Goal: Information Seeking & Learning: Learn about a topic

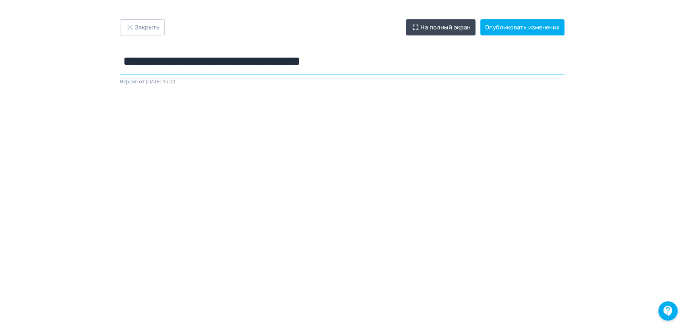
click at [383, 59] on input "**********" at bounding box center [342, 61] width 445 height 26
type input "**********"
click at [527, 23] on button "Опубликовать изменения" at bounding box center [523, 27] width 84 height 16
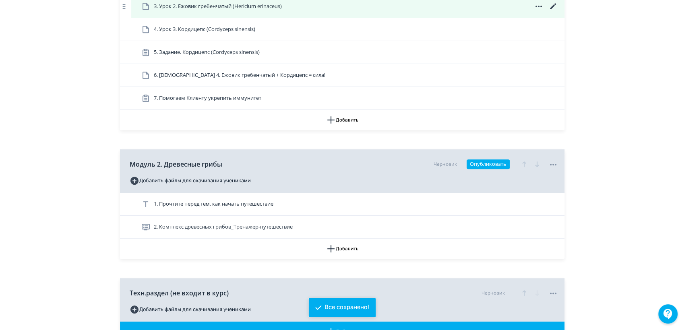
scroll to position [313, 0]
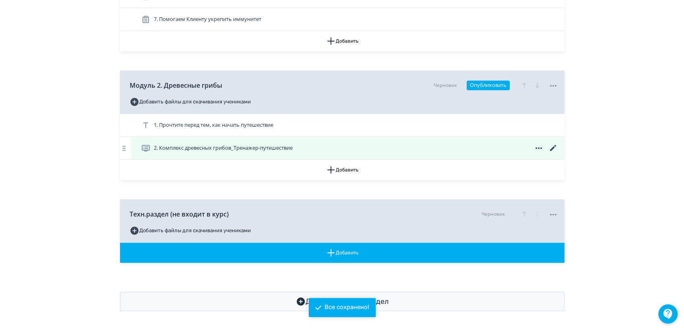
click at [220, 147] on span "2. Комплекс древесных грибов_Тренажер-путешествие" at bounding box center [223, 148] width 139 height 8
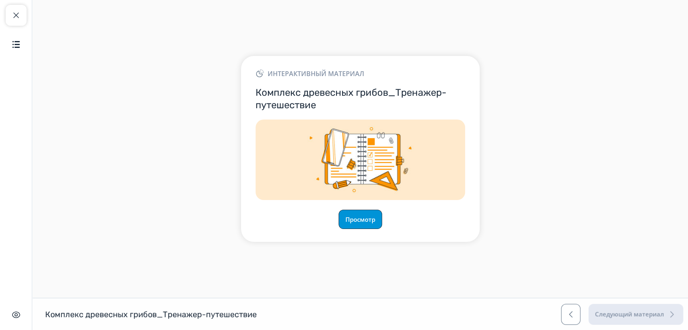
click at [354, 221] on button "Просмотр" at bounding box center [360, 219] width 44 height 19
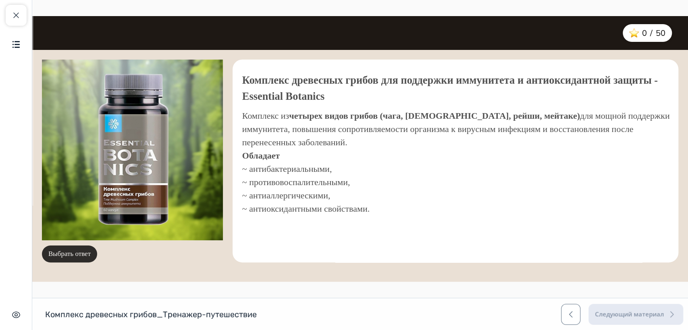
click at [82, 251] on button "Выбрать ответ" at bounding box center [69, 254] width 55 height 17
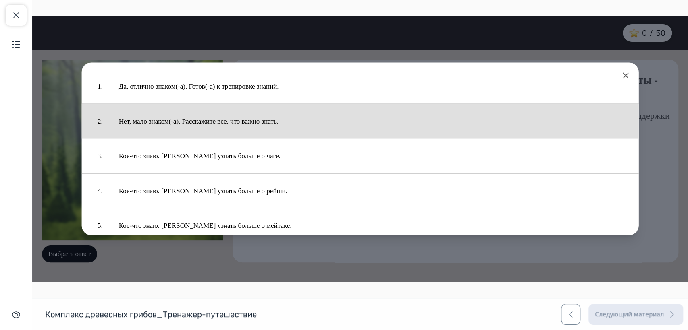
click at [194, 117] on button "Нет, мало знаком(-а). Расскажите все, что важно знать." at bounding box center [371, 121] width 520 height 27
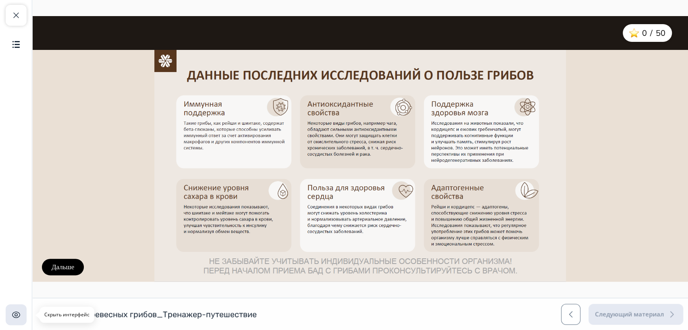
click at [16, 315] on img "button" at bounding box center [16, 315] width 10 height 10
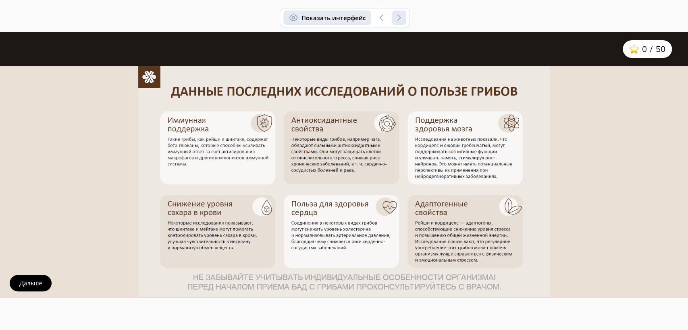
click at [296, 20] on span "button" at bounding box center [293, 18] width 10 height 10
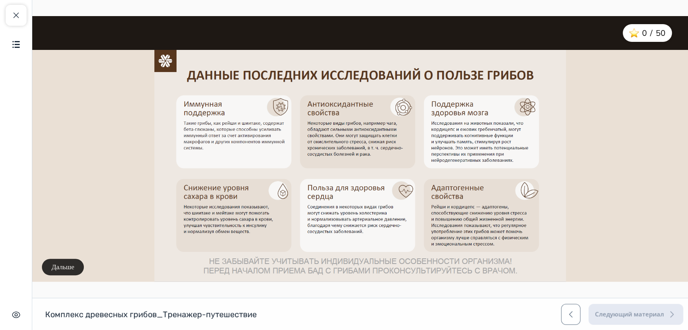
click at [69, 268] on button "Дальше" at bounding box center [63, 267] width 42 height 17
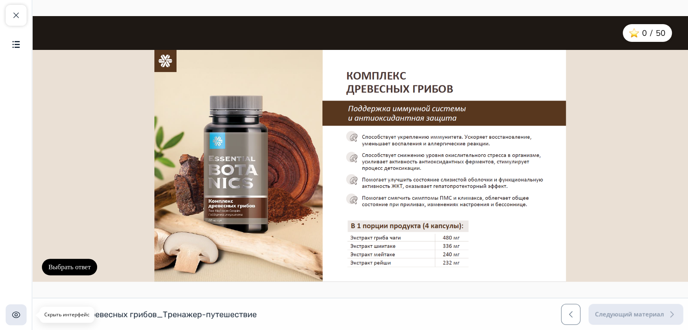
click at [13, 314] on img "button" at bounding box center [16, 315] width 10 height 10
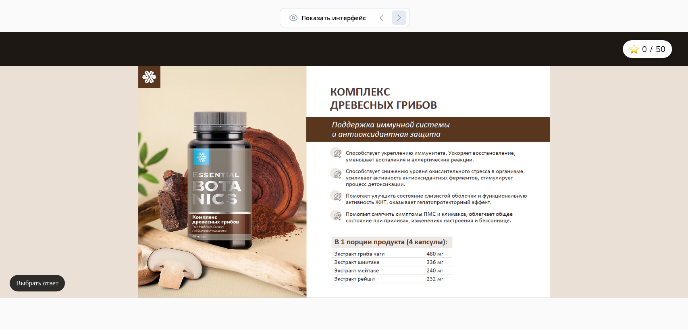
click at [35, 280] on button "Выбрать ответ" at bounding box center [37, 283] width 55 height 17
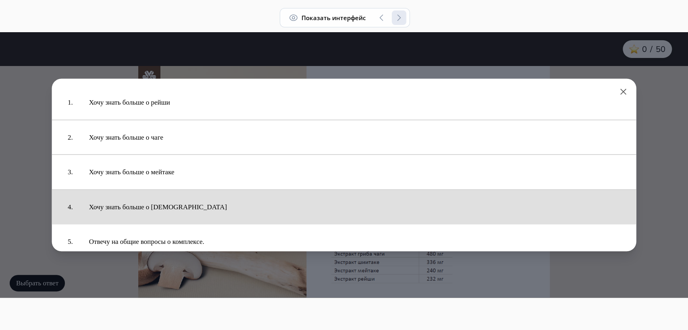
scroll to position [14, 0]
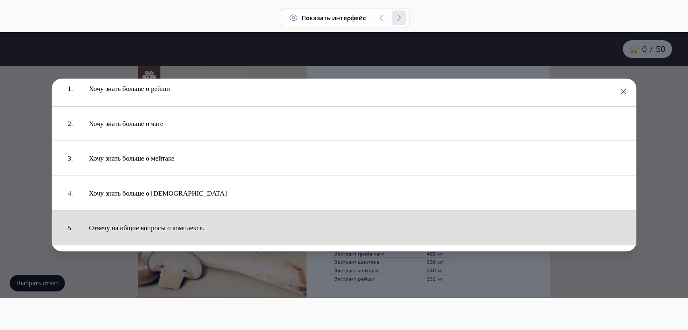
click at [178, 226] on button "Отвечу на общие вопросы о комплексе." at bounding box center [354, 228] width 547 height 27
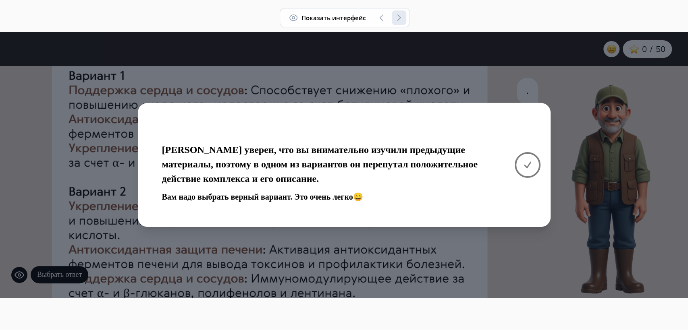
click at [535, 165] on button at bounding box center [527, 165] width 26 height 26
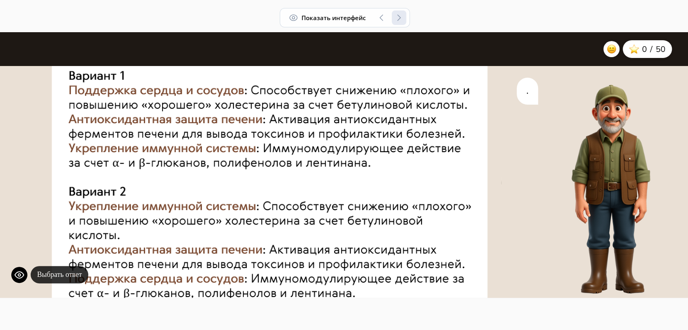
click at [52, 274] on button "Выбрать ответ" at bounding box center [60, 274] width 58 height 17
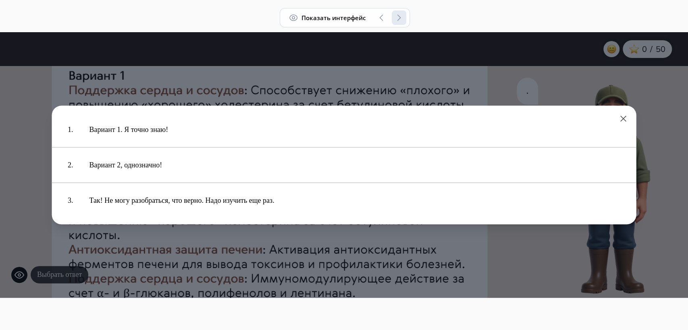
scroll to position [0, 0]
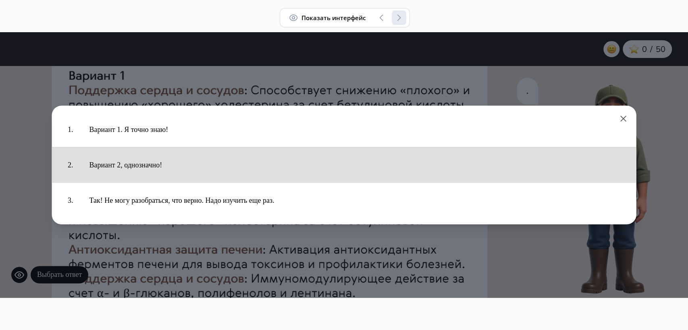
click at [132, 167] on button "Вариант 2, однозначно!" at bounding box center [354, 165] width 547 height 27
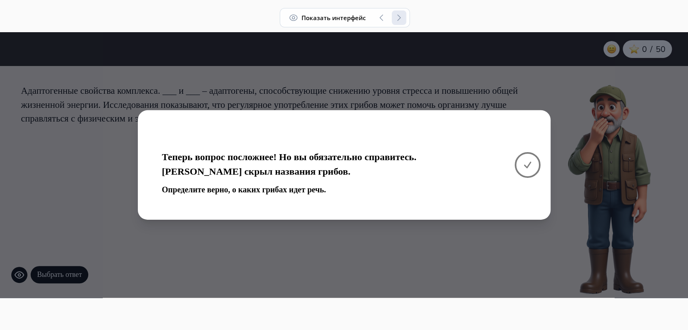
click at [533, 165] on button at bounding box center [527, 165] width 26 height 26
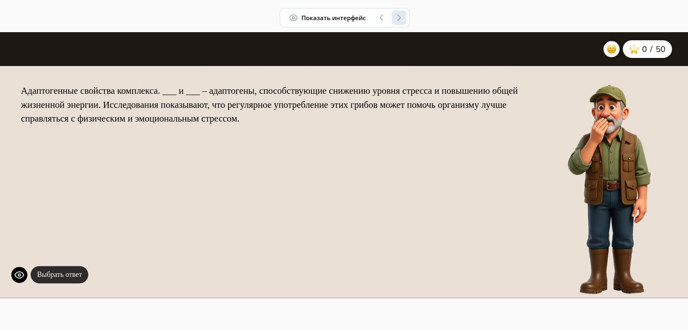
click at [71, 269] on button "Выбрать ответ" at bounding box center [60, 274] width 58 height 17
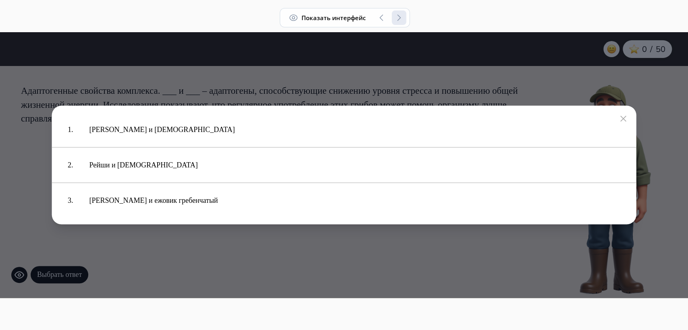
click at [626, 118] on icon at bounding box center [623, 119] width 6 height 6
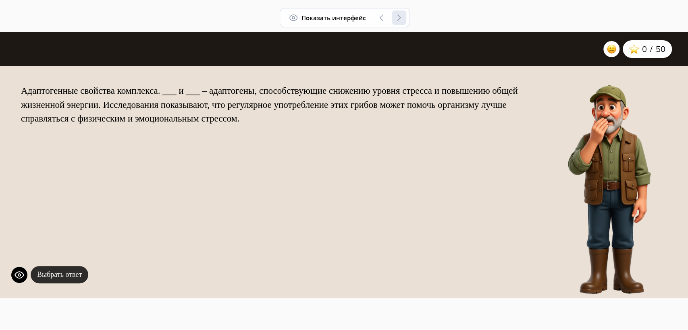
click at [73, 275] on button "Выбрать ответ" at bounding box center [60, 274] width 58 height 17
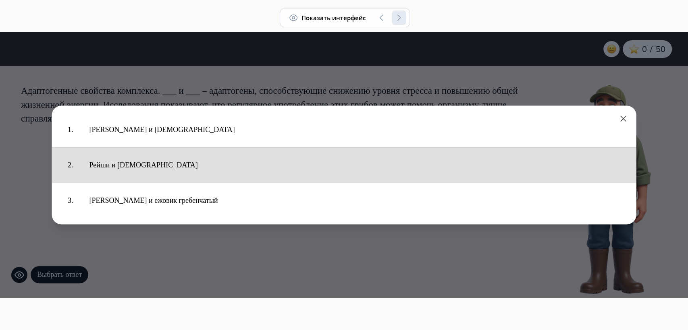
click at [143, 167] on button "Рейши и [DEMOGRAPHIC_DATA]" at bounding box center [354, 165] width 547 height 27
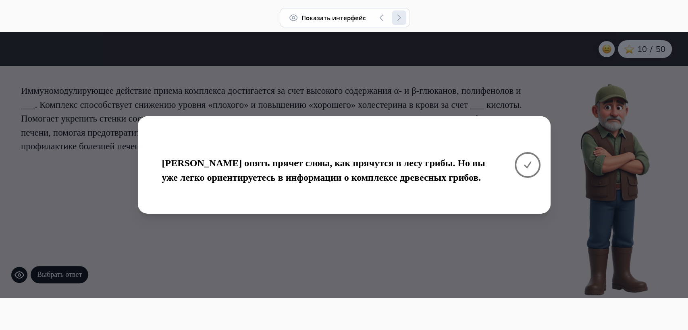
click at [523, 166] on icon at bounding box center [527, 165] width 10 height 10
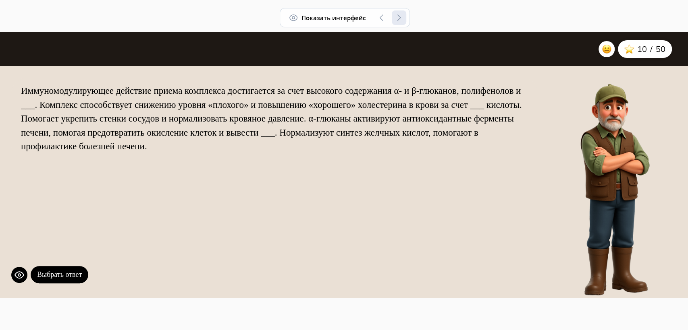
click at [59, 261] on div "Иммуномодулирующее действие приема комплекса достигается за счет высокого содер…" at bounding box center [275, 183] width 530 height 229
click at [60, 269] on button "Выбрать ответ" at bounding box center [60, 274] width 58 height 17
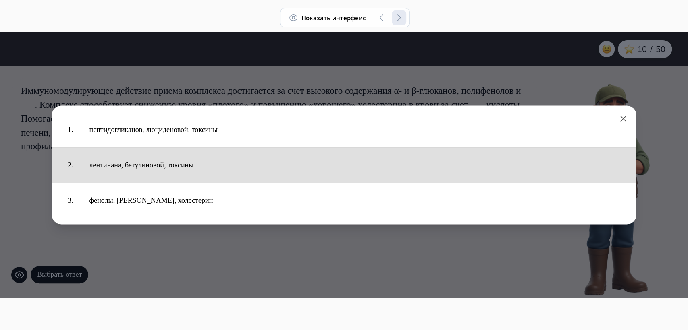
click at [178, 170] on button "лентинана, бетулиновой, токсины" at bounding box center [354, 165] width 547 height 27
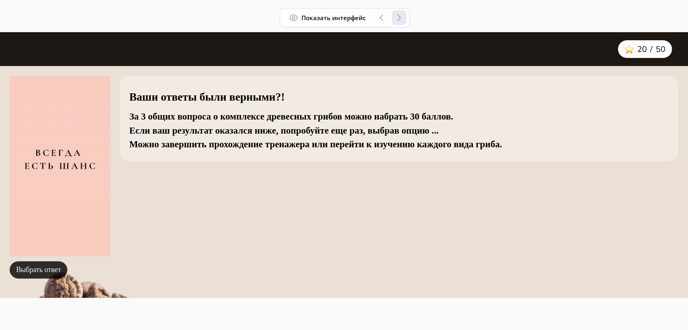
click at [51, 271] on button "Выбрать ответ" at bounding box center [39, 269] width 58 height 17
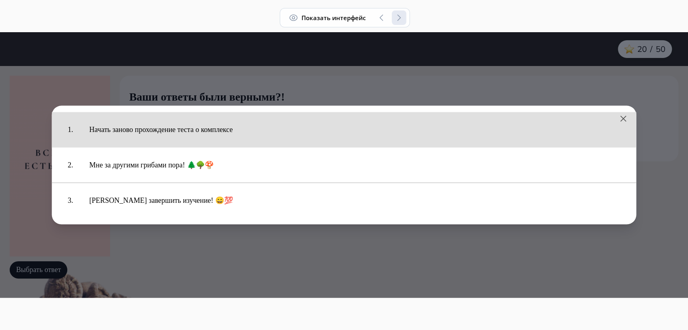
click at [205, 133] on button "Начать заново прохождение теста о комплексе" at bounding box center [354, 129] width 547 height 27
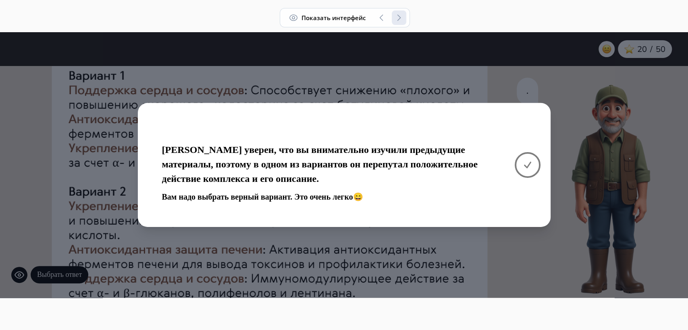
click at [530, 165] on icon at bounding box center [527, 165] width 10 height 10
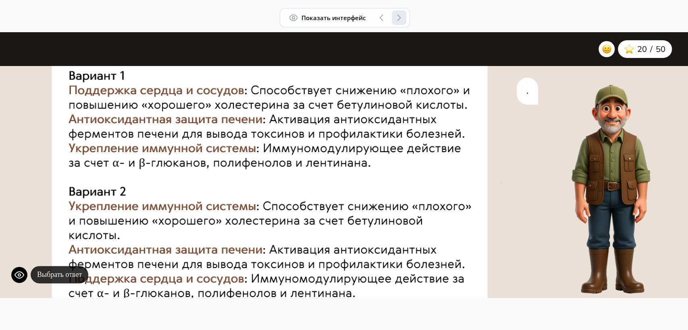
click at [59, 272] on button "Выбрать ответ" at bounding box center [60, 274] width 58 height 17
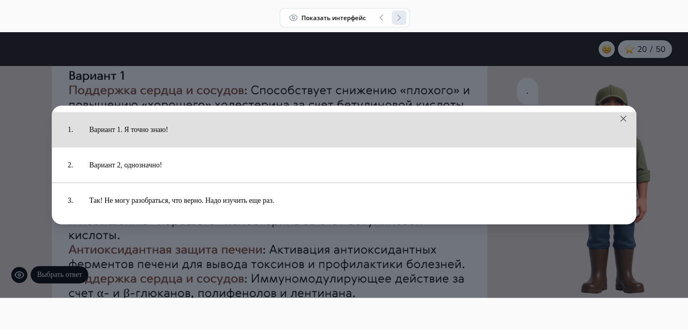
click at [120, 125] on button "Вариант 1. Я точно знаю!" at bounding box center [354, 129] width 547 height 27
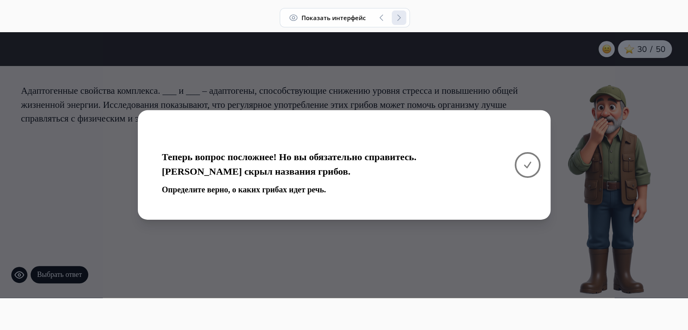
click at [528, 168] on icon at bounding box center [527, 165] width 10 height 10
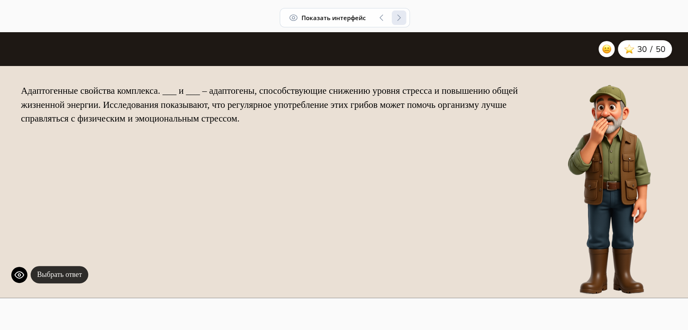
click at [69, 275] on button "Выбрать ответ" at bounding box center [60, 274] width 58 height 17
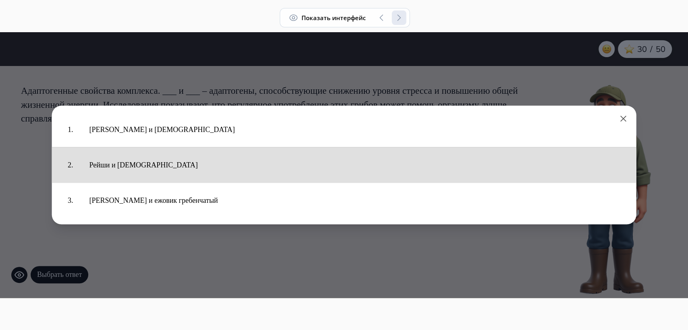
click at [129, 164] on button "Рейши и [DEMOGRAPHIC_DATA]" at bounding box center [354, 165] width 547 height 27
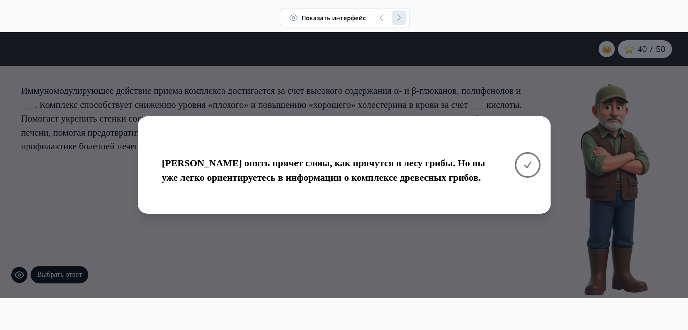
click at [529, 167] on icon at bounding box center [527, 165] width 10 height 10
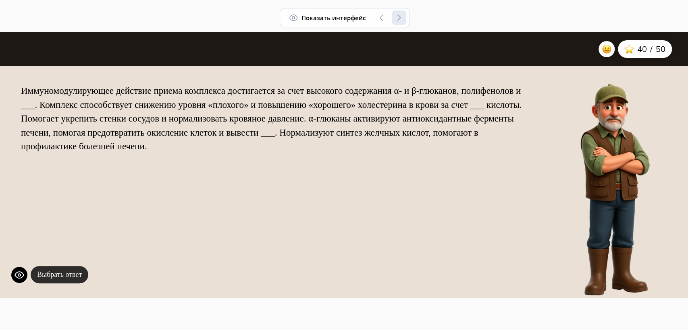
click at [61, 273] on button "Выбрать ответ" at bounding box center [60, 274] width 58 height 17
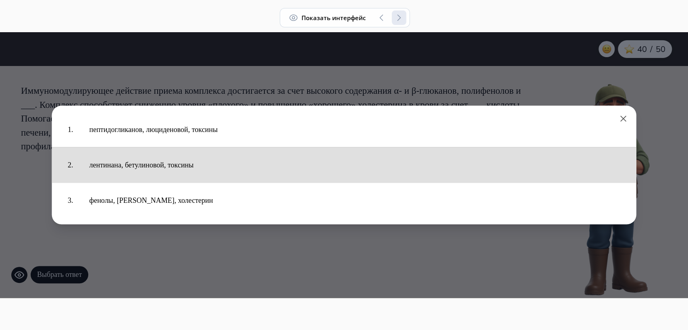
click at [159, 168] on button "лентинана, бетулиновой, токсины" at bounding box center [354, 165] width 547 height 27
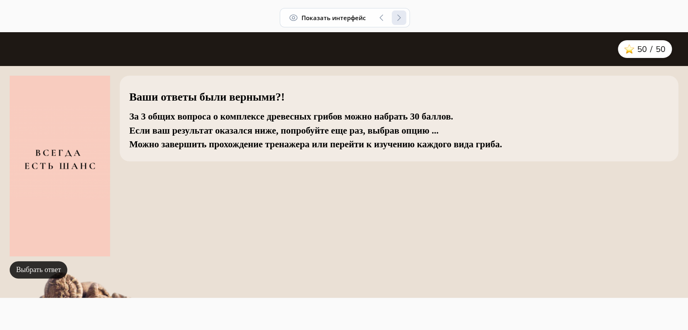
click at [51, 269] on button "Выбрать ответ" at bounding box center [39, 269] width 58 height 17
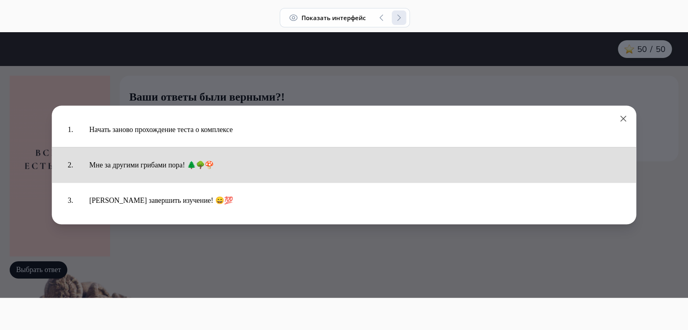
click at [151, 170] on button "Мне за другими грибами пора! 🌲🌳🍄" at bounding box center [354, 165] width 547 height 27
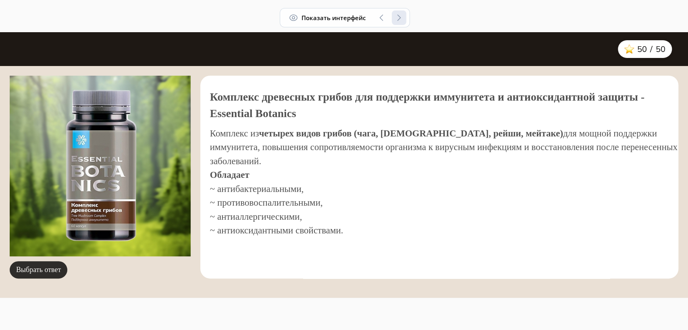
click at [52, 271] on button "Выбрать ответ" at bounding box center [39, 269] width 58 height 17
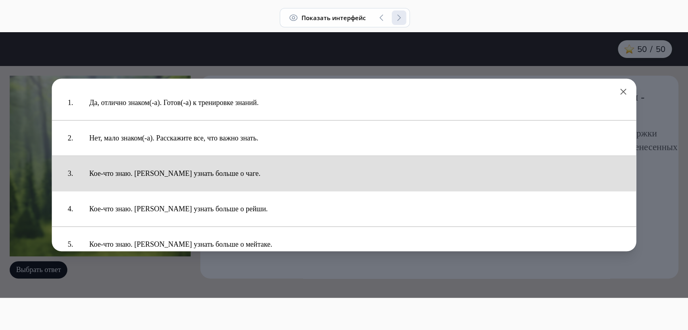
click at [189, 175] on button "Кое-что знаю. [PERSON_NAME] узнать больше о чаге." at bounding box center [354, 173] width 547 height 27
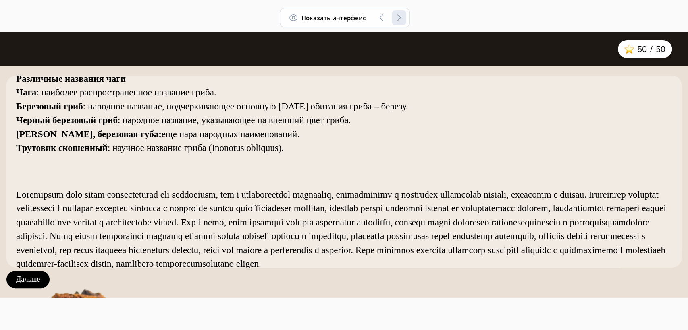
scroll to position [58, 0]
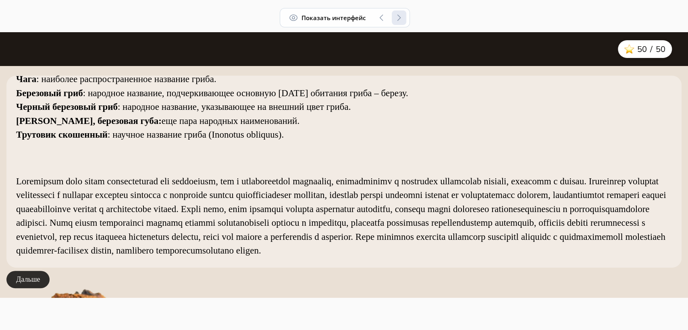
click at [39, 276] on button "Дальше" at bounding box center [27, 279] width 43 height 17
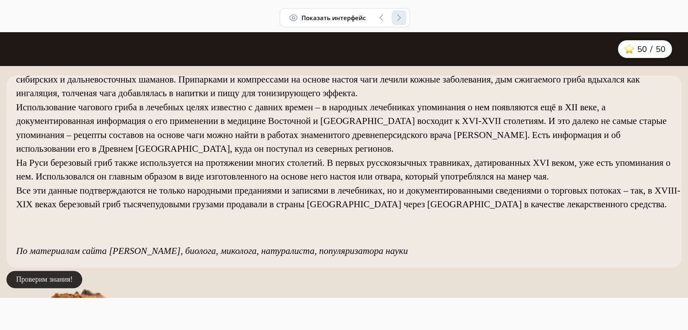
click at [70, 277] on button "Проверим знания!" at bounding box center [44, 279] width 76 height 17
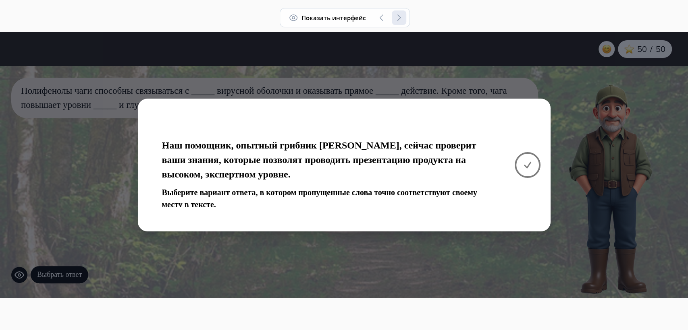
click at [532, 165] on button at bounding box center [527, 165] width 26 height 26
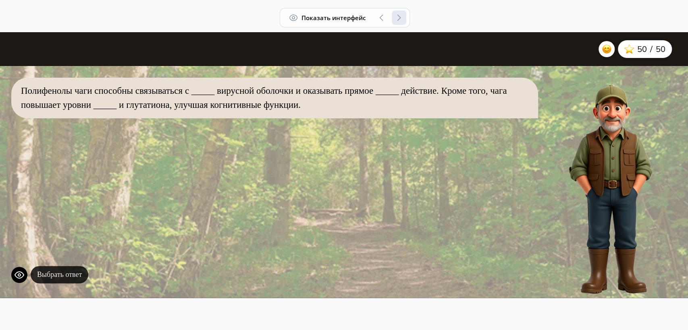
click at [76, 276] on button "Выбрать ответ" at bounding box center [60, 274] width 58 height 17
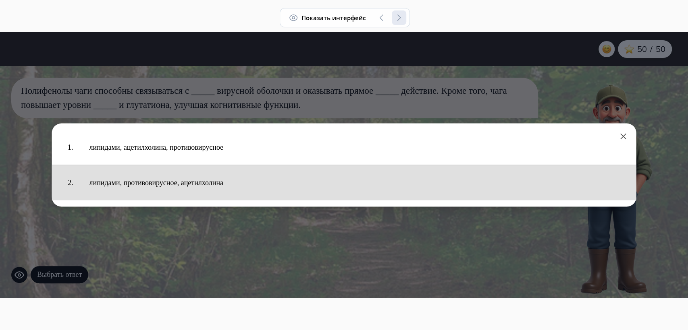
click at [175, 189] on button "липидами, противовирусное, ацетилхолина" at bounding box center [354, 183] width 547 height 27
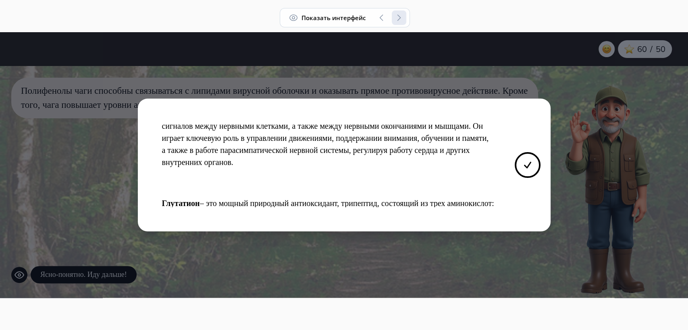
scroll to position [130, 0]
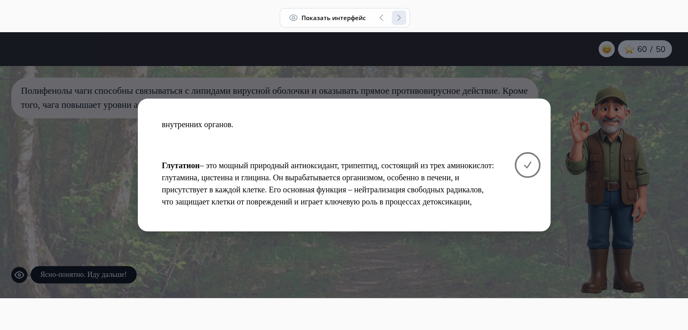
click at [529, 167] on icon at bounding box center [527, 165] width 10 height 10
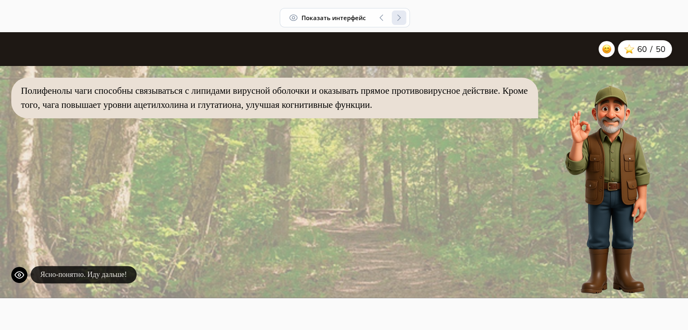
click at [98, 280] on button "Ясно-понятно. Иду дальше!" at bounding box center [84, 274] width 106 height 17
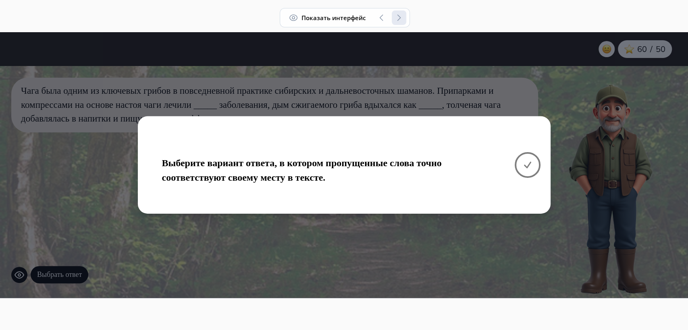
click at [523, 165] on icon at bounding box center [527, 165] width 10 height 10
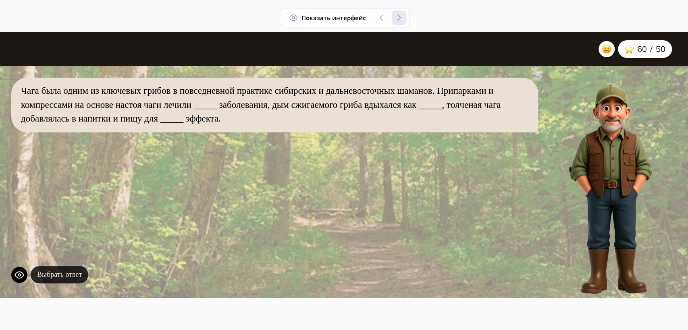
click at [79, 277] on button "Выбрать ответ" at bounding box center [60, 274] width 58 height 17
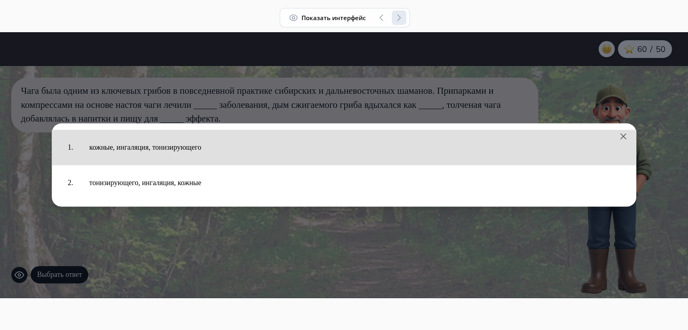
click at [202, 147] on button "кожные, ингаляция, тонизирующего" at bounding box center [354, 147] width 547 height 27
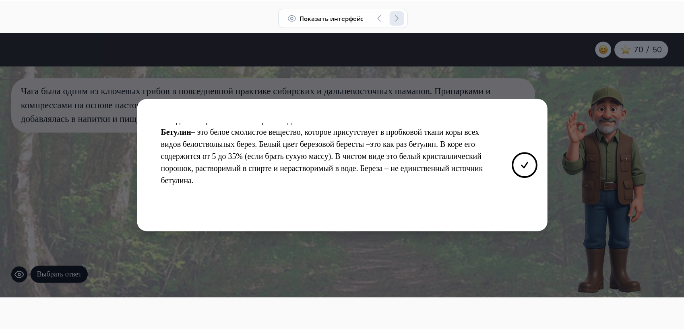
scroll to position [178, 0]
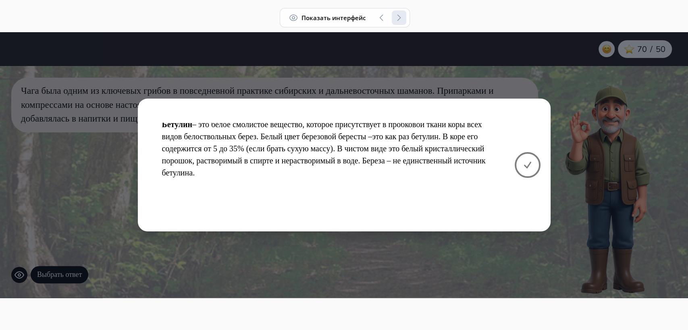
click at [526, 165] on icon at bounding box center [527, 165] width 10 height 10
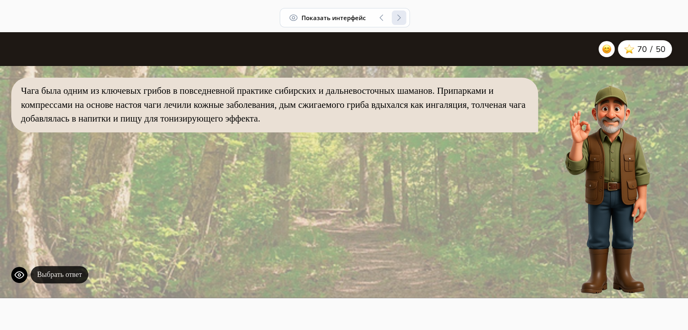
click at [74, 272] on button "Выбрать ответ" at bounding box center [60, 274] width 58 height 17
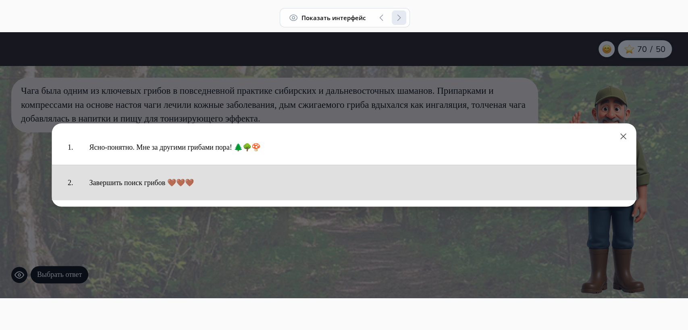
click at [147, 182] on button "Завершить поиск грибов 🤎🤎🤎" at bounding box center [354, 183] width 547 height 27
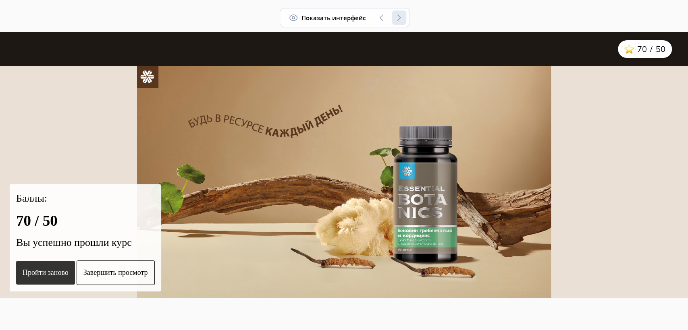
click at [50, 271] on button "Пройти заново" at bounding box center [45, 273] width 59 height 24
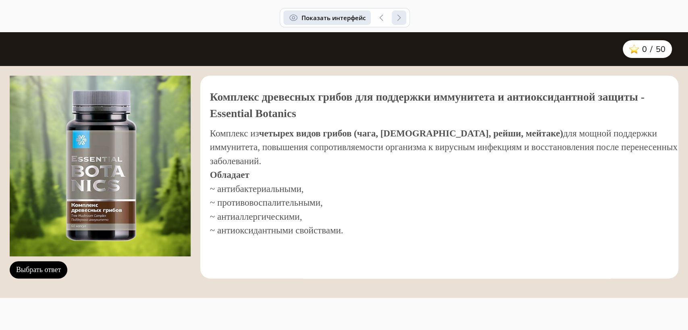
click at [357, 21] on button "Показать интерфейс" at bounding box center [326, 17] width 87 height 15
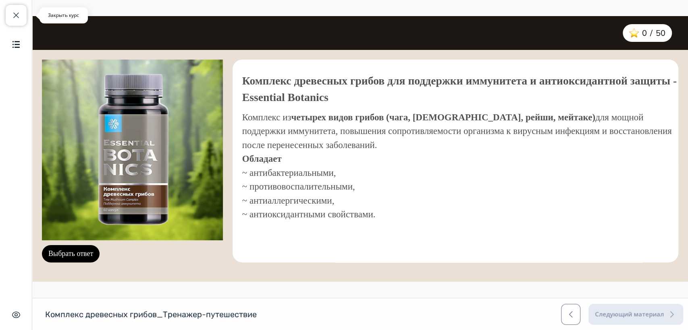
click at [10, 12] on button "Закрыть курс" at bounding box center [16, 15] width 21 height 21
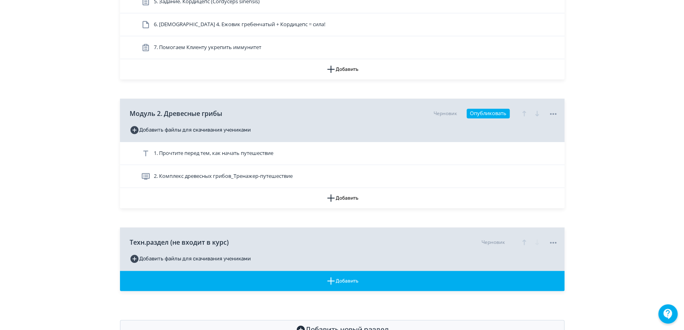
scroll to position [313, 0]
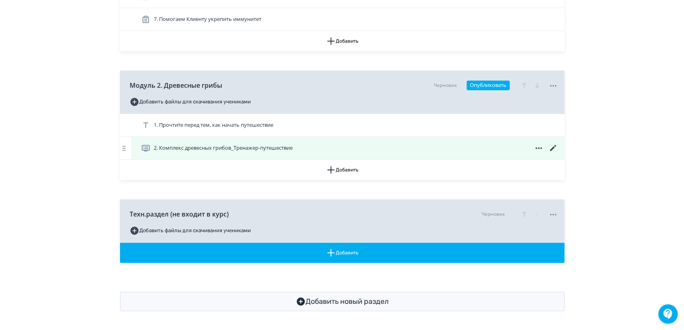
click at [552, 148] on icon at bounding box center [553, 148] width 6 height 6
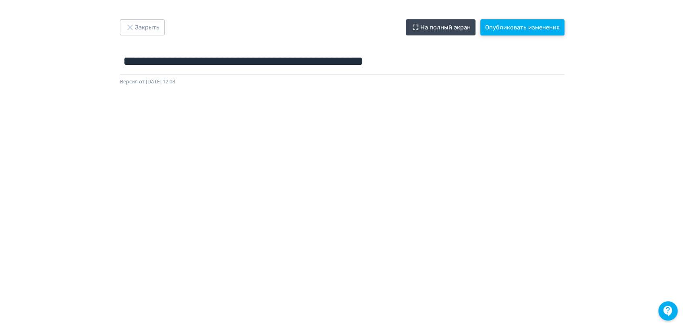
click at [509, 30] on button "Опубликовать изменения" at bounding box center [523, 27] width 84 height 16
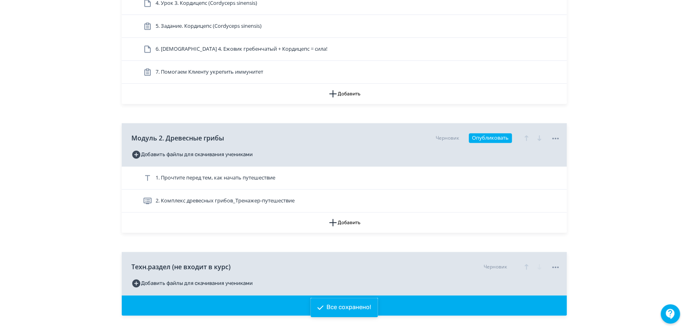
scroll to position [313, 0]
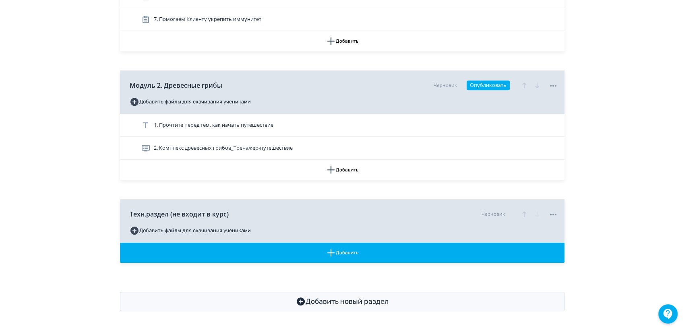
click at [171, 102] on button "Добавить файлы для скачивания учениками" at bounding box center [190, 101] width 121 height 13
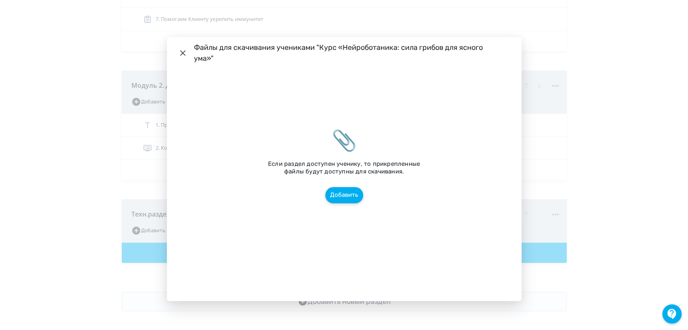
click at [358, 196] on button "Добавить" at bounding box center [344, 195] width 38 height 16
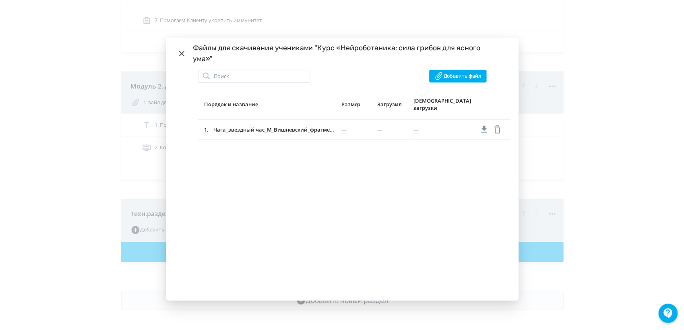
scroll to position [312, 0]
click at [180, 51] on icon "Modal" at bounding box center [182, 53] width 9 height 10
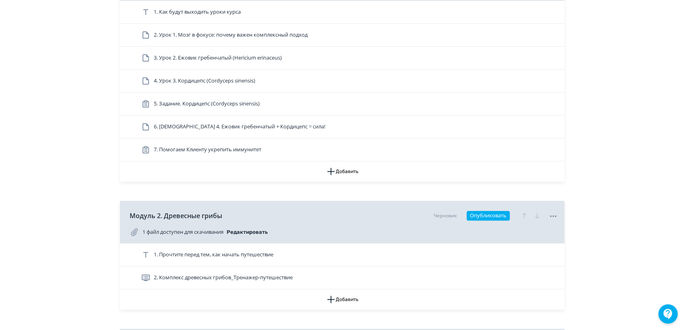
scroll to position [0, 0]
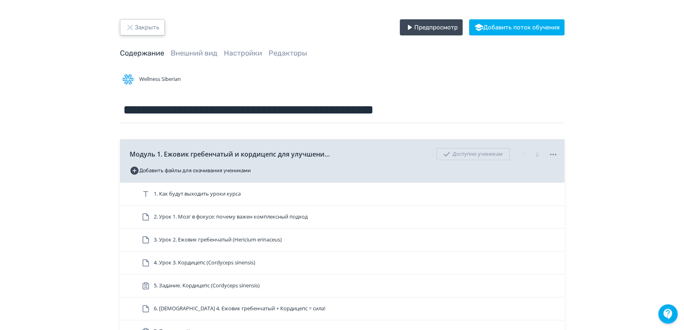
click at [141, 31] on button "Закрыть" at bounding box center [142, 27] width 45 height 16
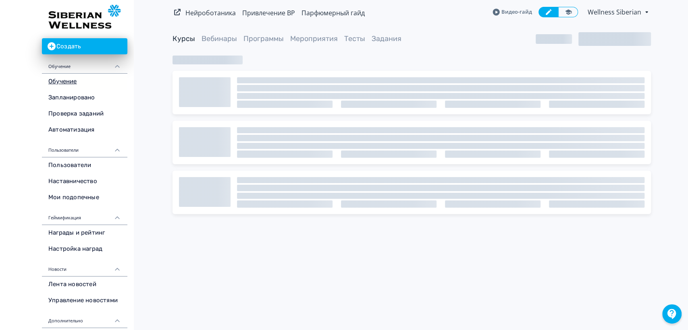
click at [638, 12] on span "Wellness Siberian" at bounding box center [614, 12] width 55 height 10
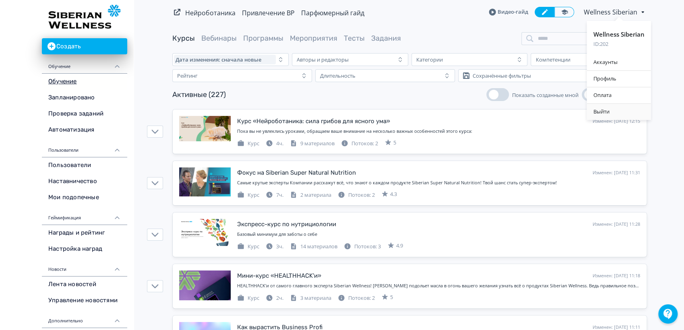
click at [609, 112] on div "Выйти" at bounding box center [619, 112] width 64 height 16
